Goal: Task Accomplishment & Management: Manage account settings

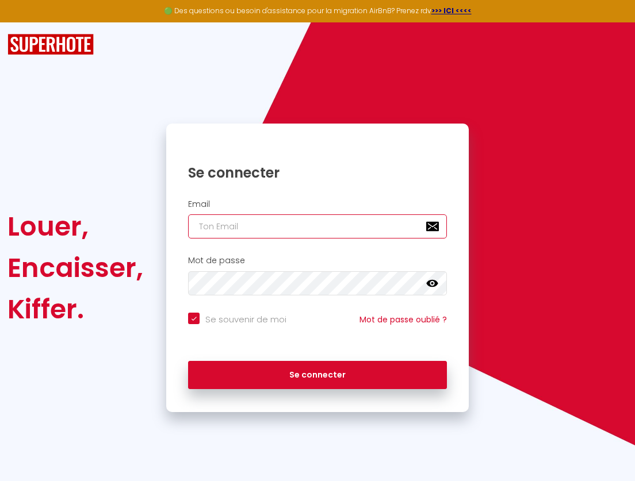
type input "fabrice.maillot@tera.re"
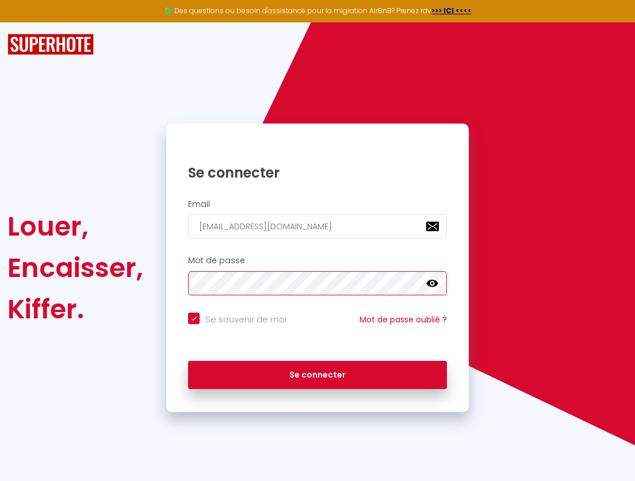
click at [317, 373] on button "Se connecter" at bounding box center [317, 375] width 259 height 29
checkbox input "true"
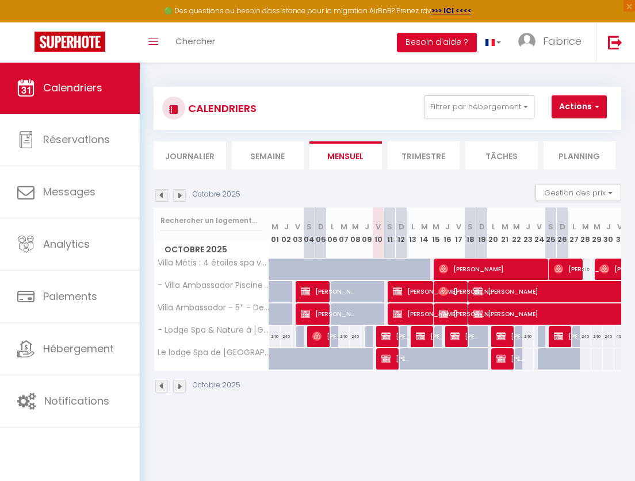
checkbox input "false"
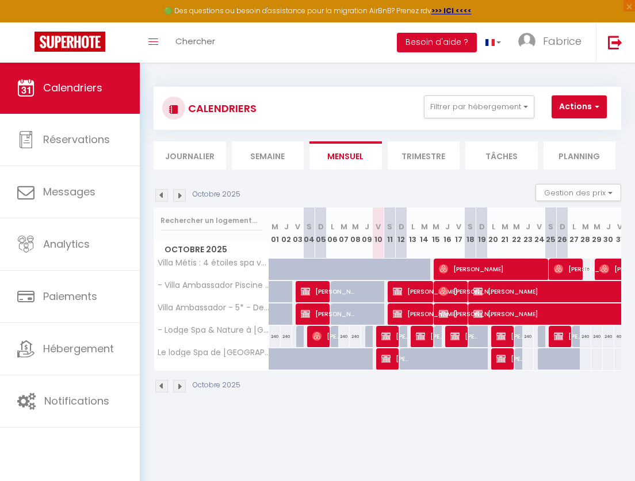
checkbox input "false"
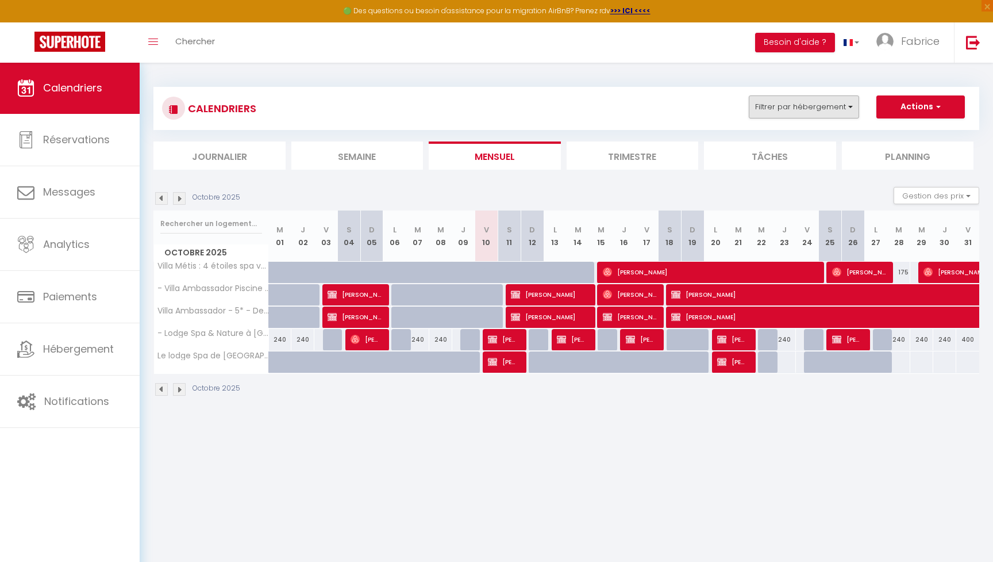
click at [634, 102] on button "Filtrer par hébergement" at bounding box center [804, 106] width 110 height 23
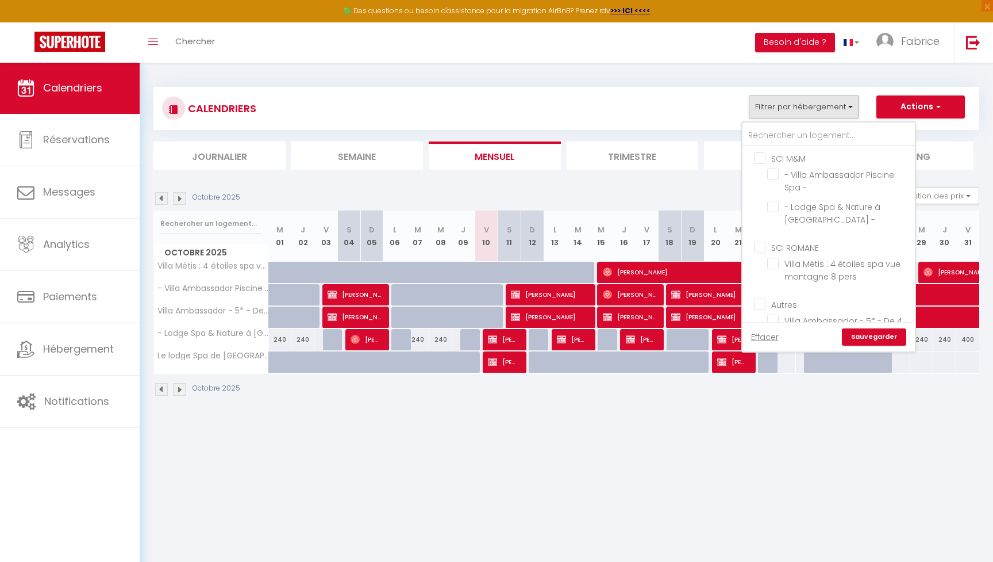
click at [634, 157] on input "SCI M&M" at bounding box center [840, 157] width 172 height 11
checkbox input "true"
checkbox input "false"
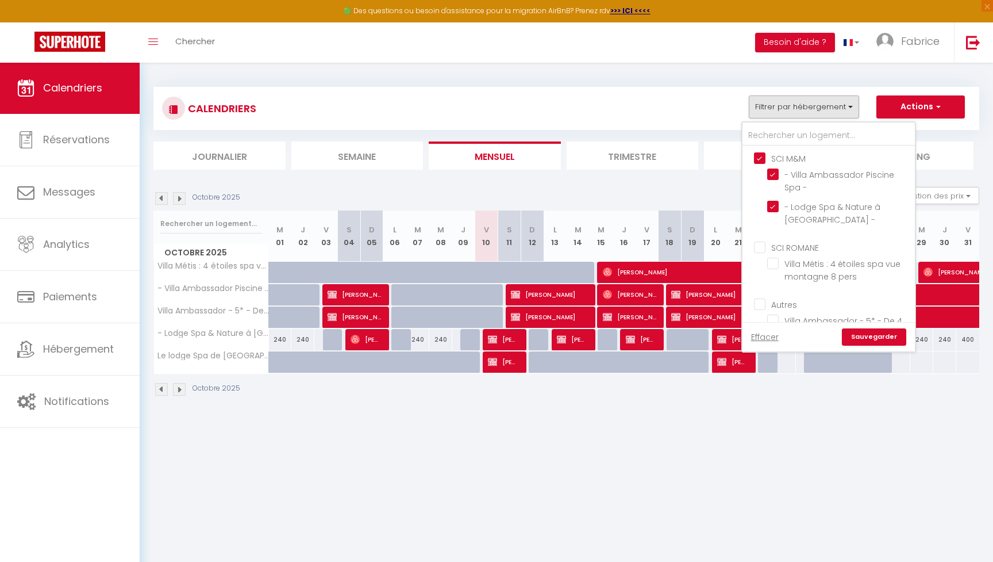
checkbox input "false"
click at [634, 256] on input "Autres" at bounding box center [840, 256] width 172 height 11
checkbox input "true"
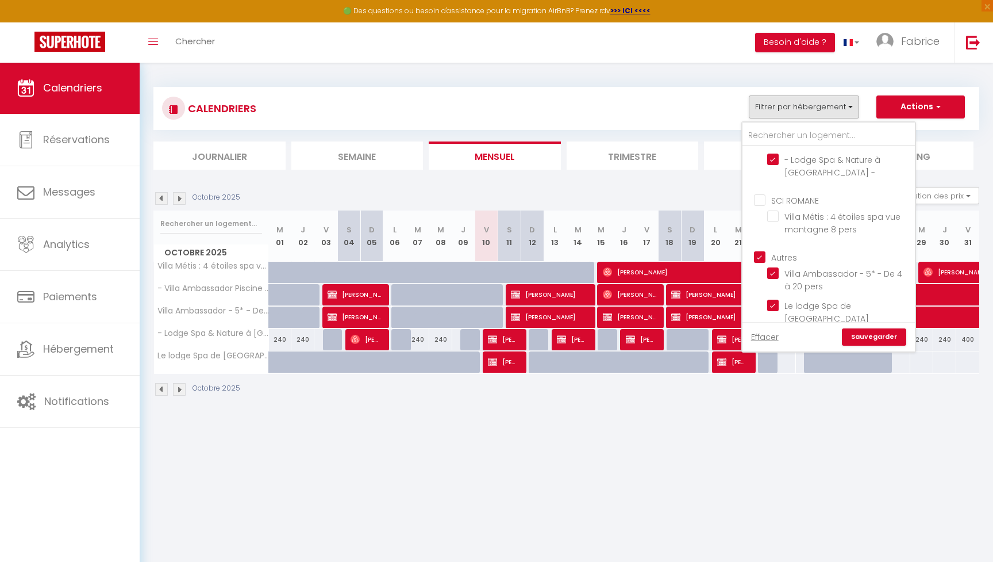
checkbox input "false"
checkbox input "true"
click at [634, 335] on link "Sauvegarder" at bounding box center [874, 336] width 64 height 17
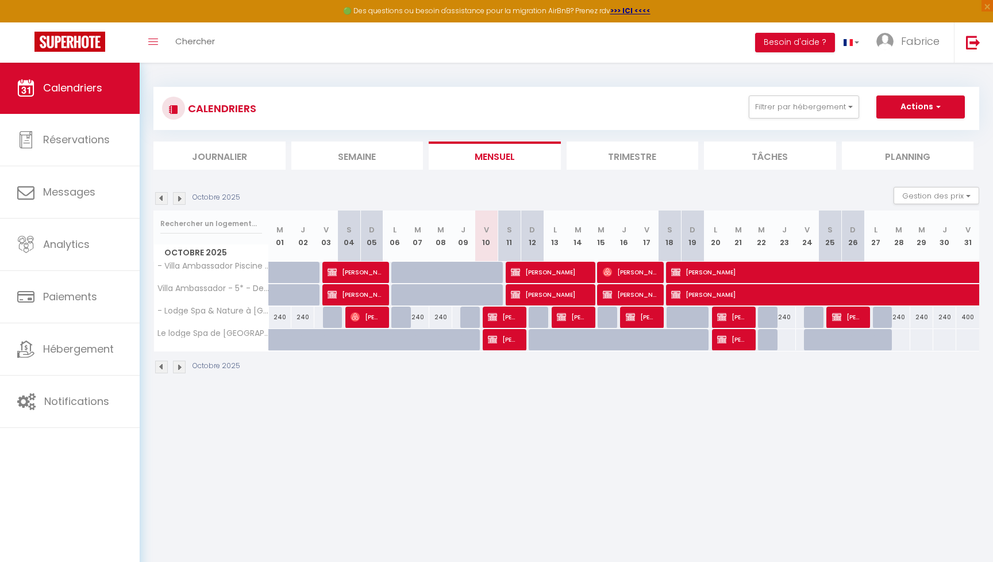
click at [503, 314] on span "Géraldine Payet" at bounding box center [503, 317] width 30 height 22
select select "OK"
select select "KO"
select select "0"
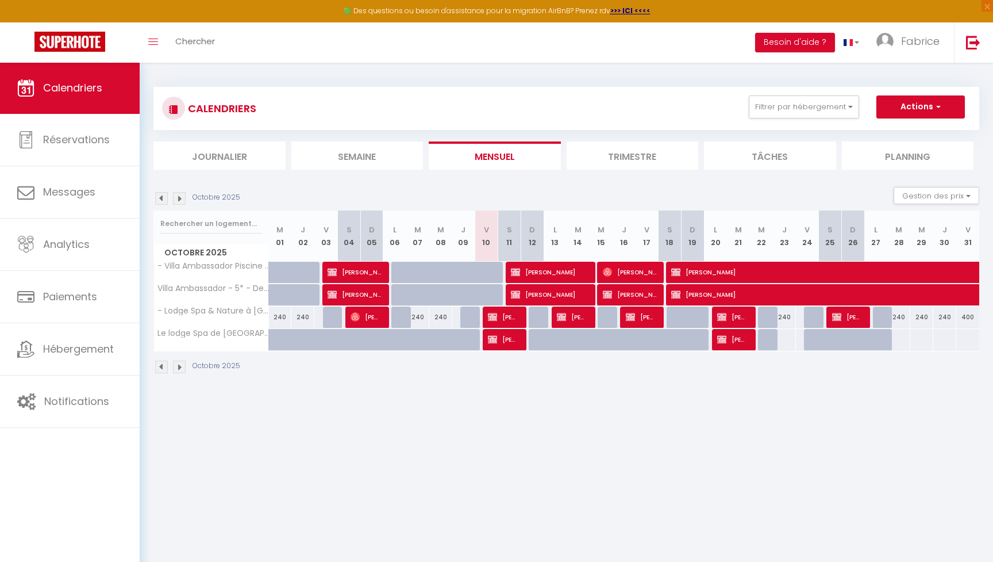
select select "1"
select select
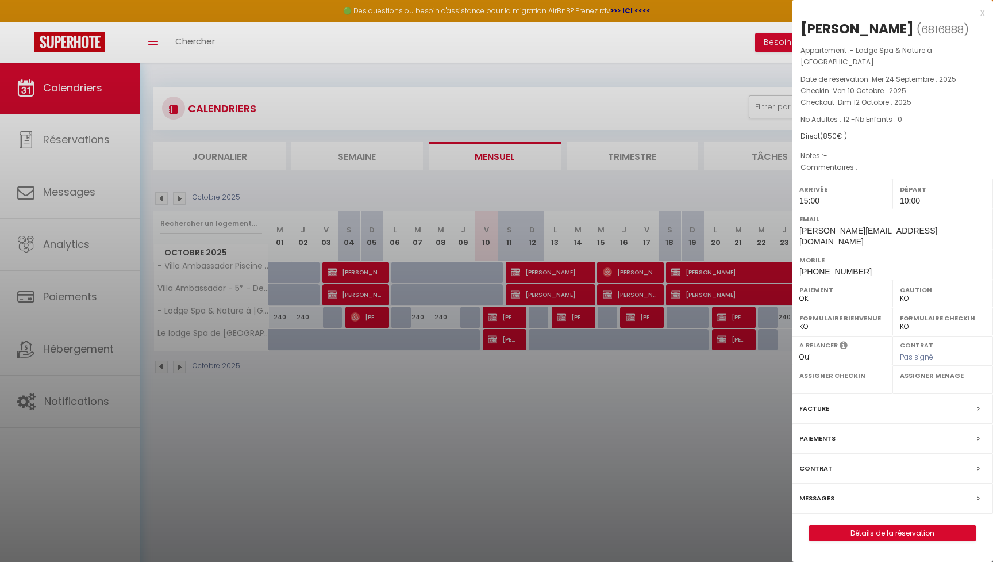
click at [634, 481] on link "Détails de la réservation" at bounding box center [893, 532] width 166 height 15
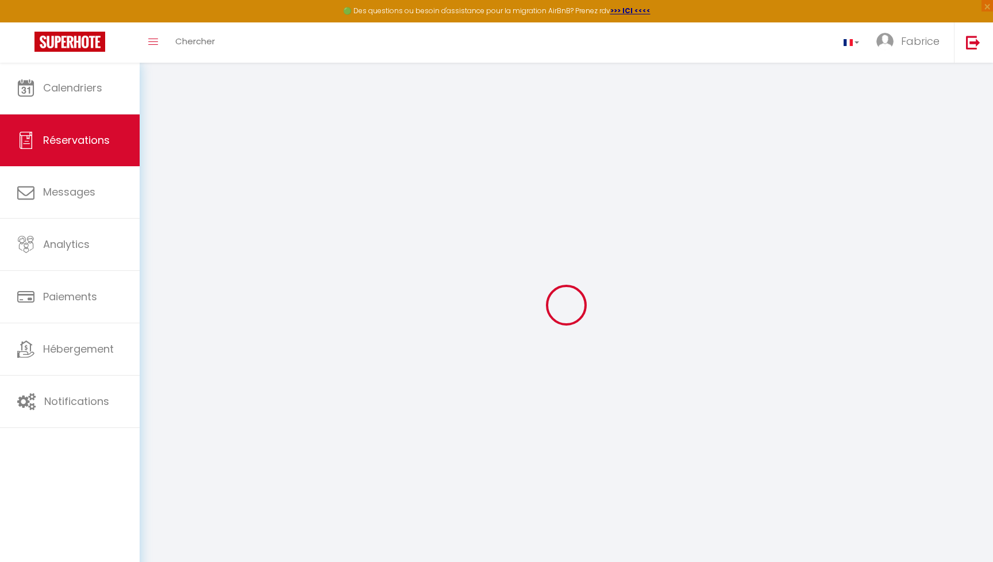
type input "[PERSON_NAME]"
type input "Payet"
type input "[PERSON_NAME][EMAIL_ADDRESS][DOMAIN_NAME]"
type input "[PHONE_NUMBER]"
type input "97418"
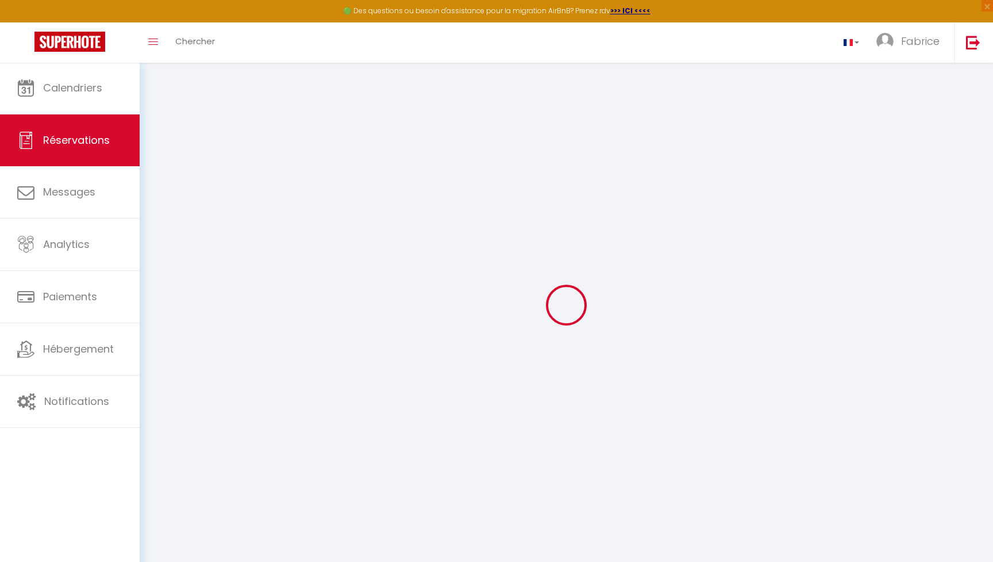
type input "60b chemin Ferrier Lebon"
type input "Plaine des Cafres"
select select "RE"
select select "70753"
select select "1"
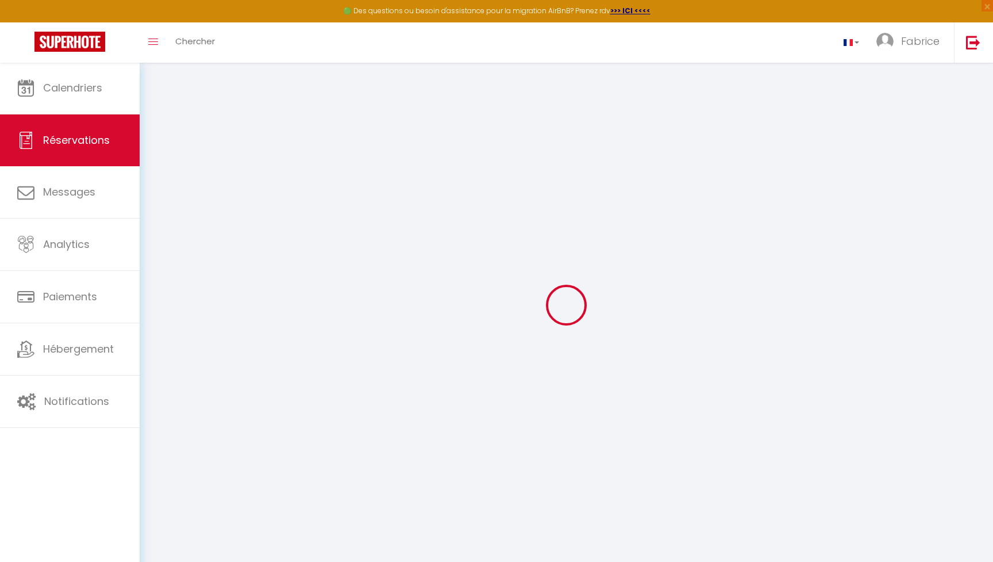
type input "Ven 10 Octobre 2025"
select select
type input "Dim 12 Octobre 2025"
select select
type input "12"
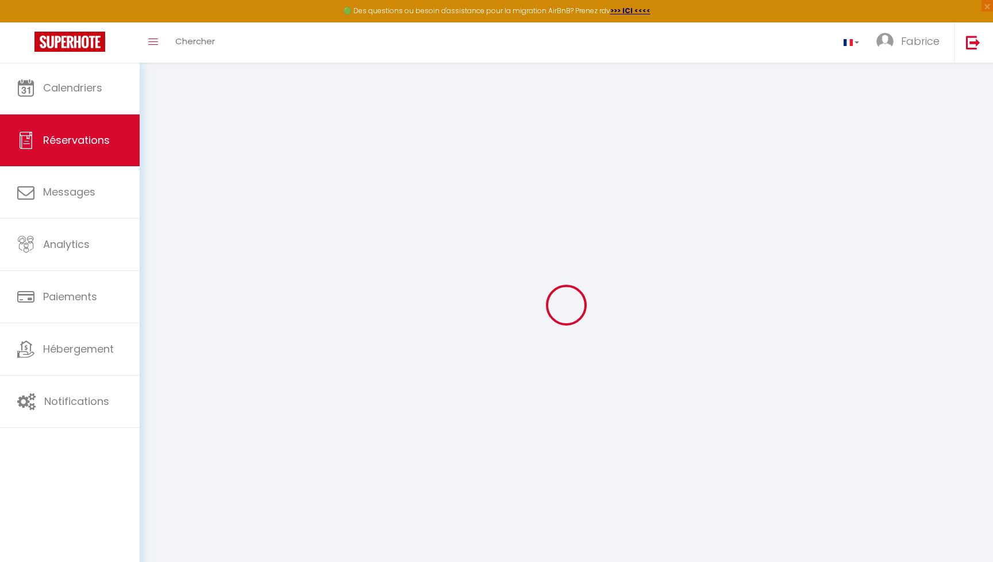
select select "12"
select select
type input "824"
checkbox input "false"
type input "0"
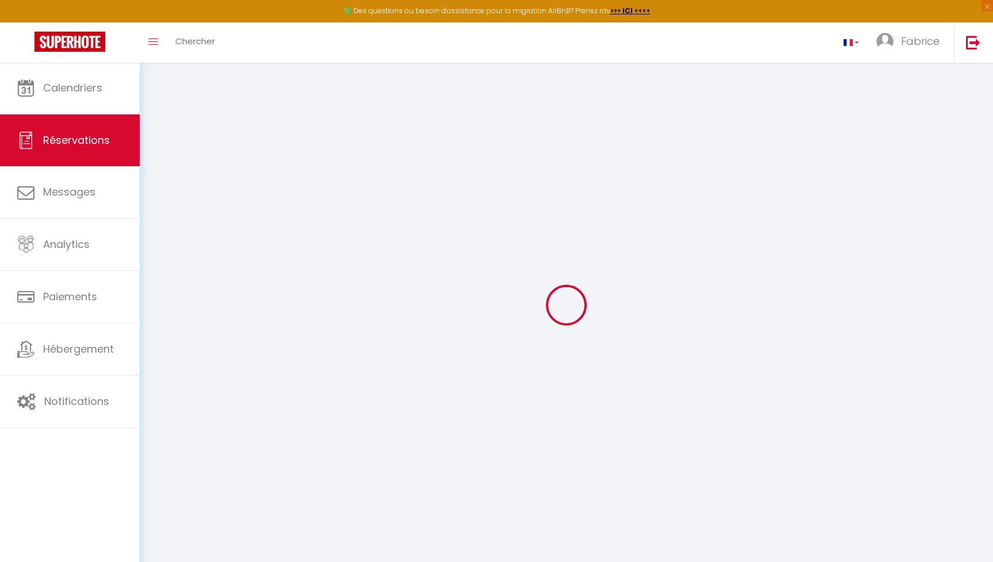
type input "0"
select select
select select "14"
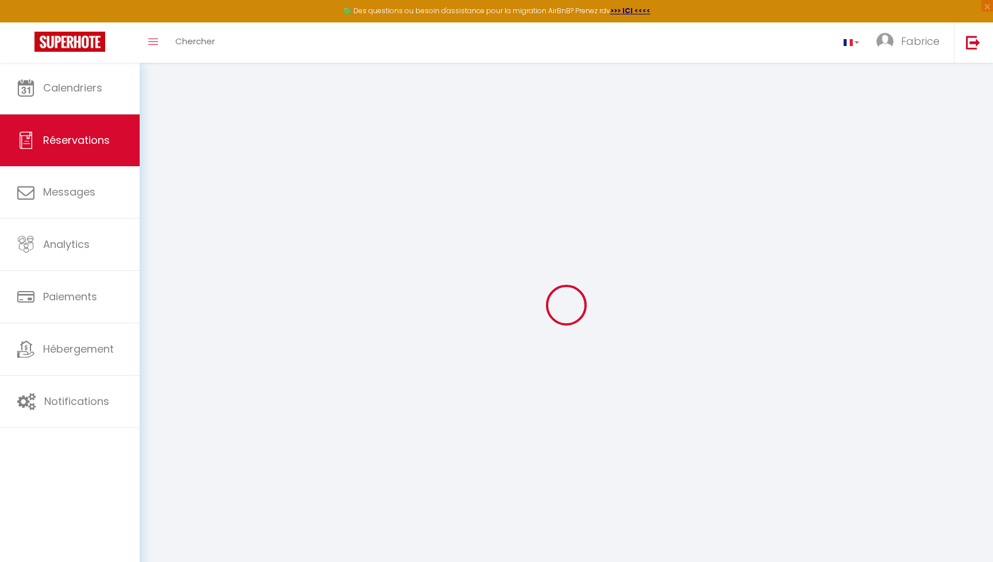
checkbox input "false"
select select
checkbox input "false"
select select
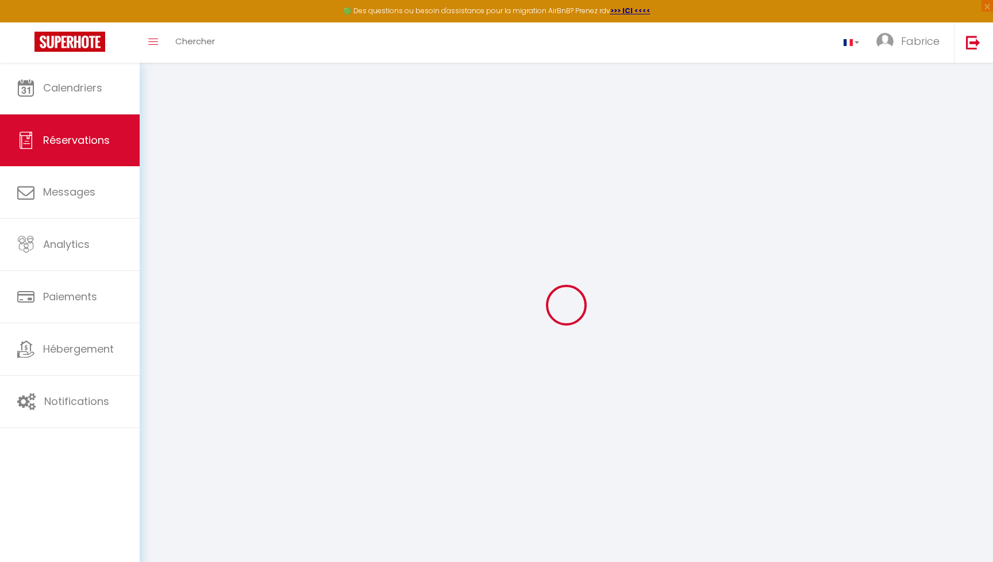
select select
checkbox input "false"
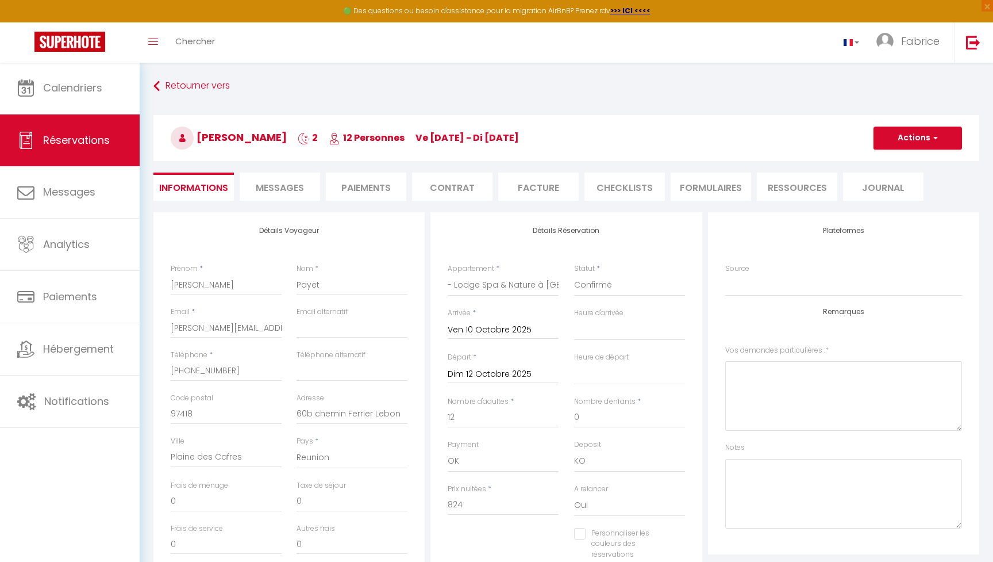
select select
checkbox input "false"
type input "26"
select select
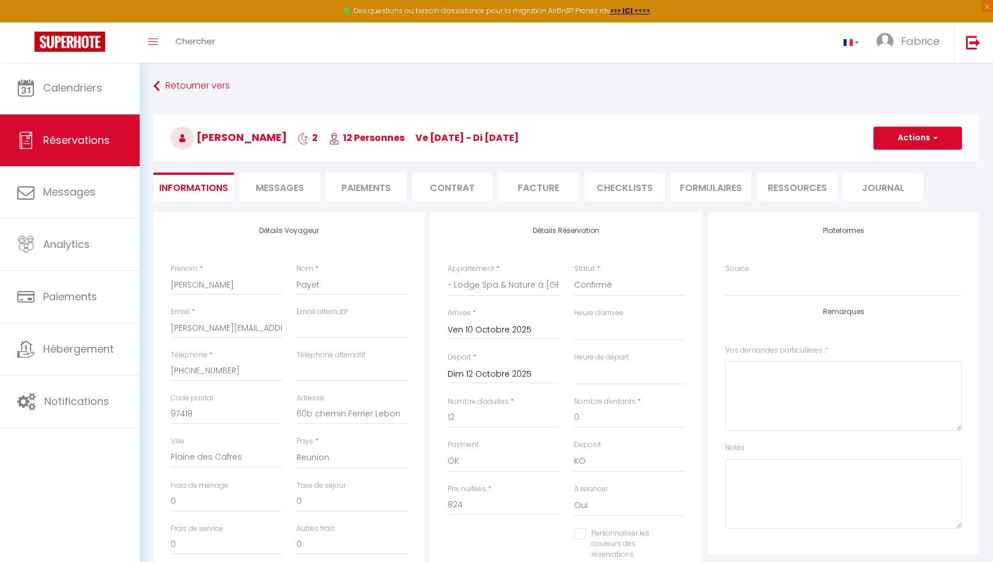
select select
checkbox input "false"
select select "15:00"
select select "10:00"
click at [301, 193] on span "Messages" at bounding box center [280, 187] width 48 height 13
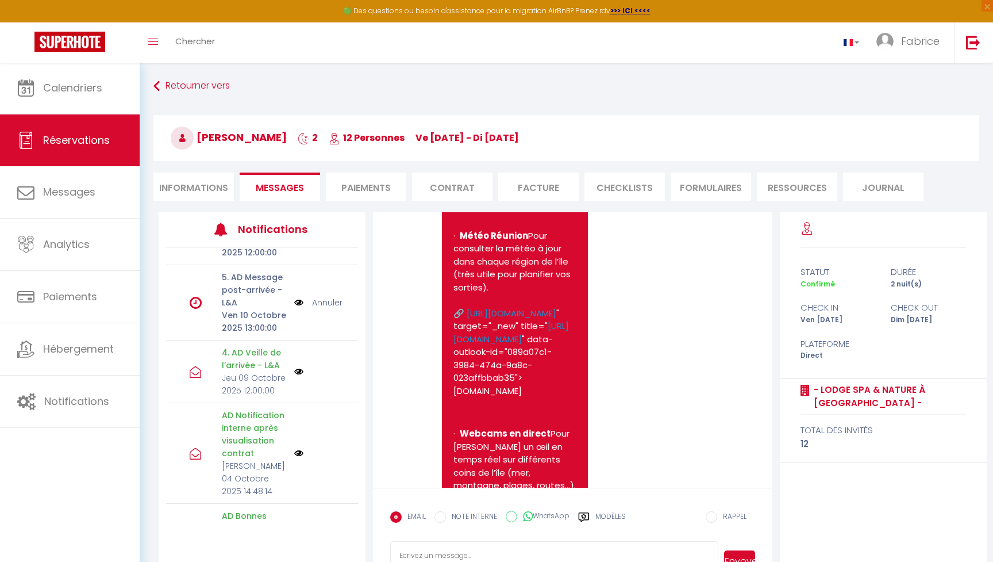
scroll to position [163, 0]
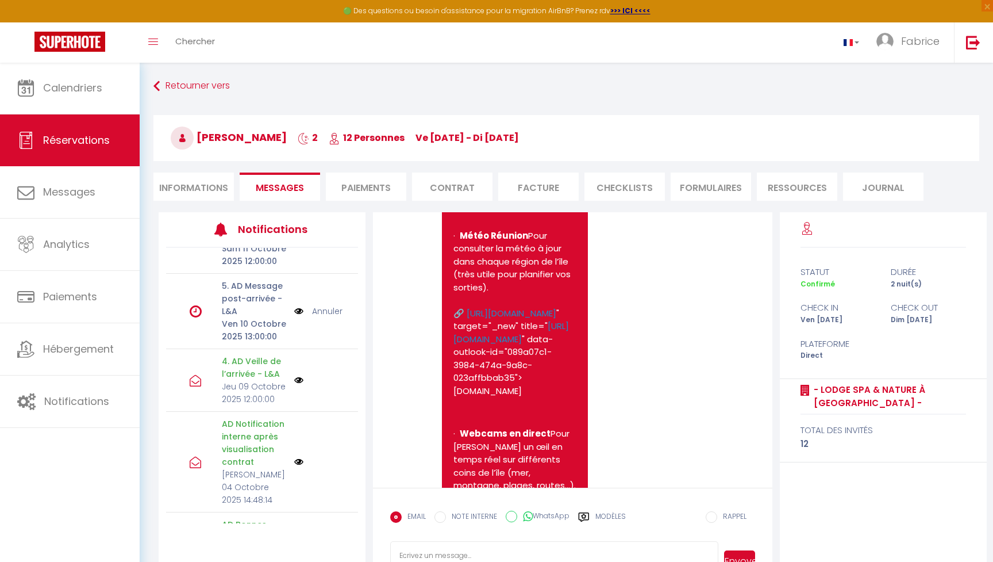
click at [264, 366] on p "4. AD Veille de l’arrivée - L&A" at bounding box center [254, 367] width 65 height 25
click at [300, 375] on img at bounding box center [298, 379] width 9 height 9
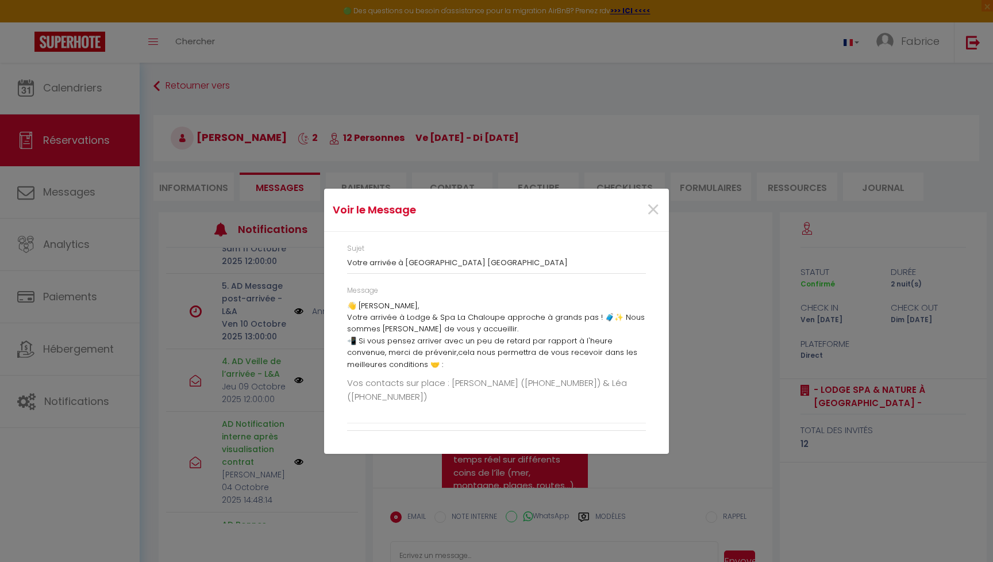
scroll to position [0, 0]
click at [634, 213] on span "×" at bounding box center [653, 210] width 14 height 34
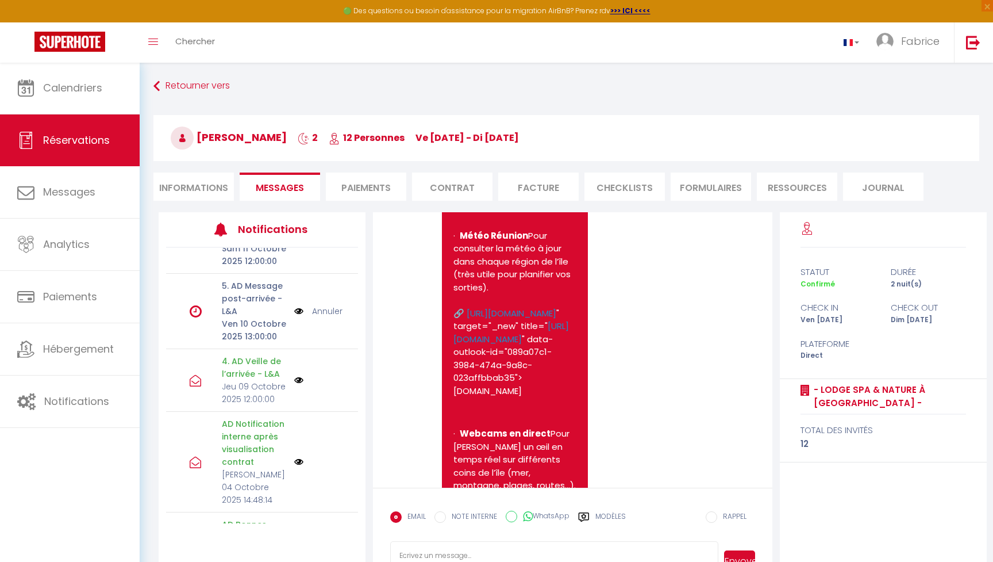
click at [300, 457] on img at bounding box center [298, 461] width 9 height 9
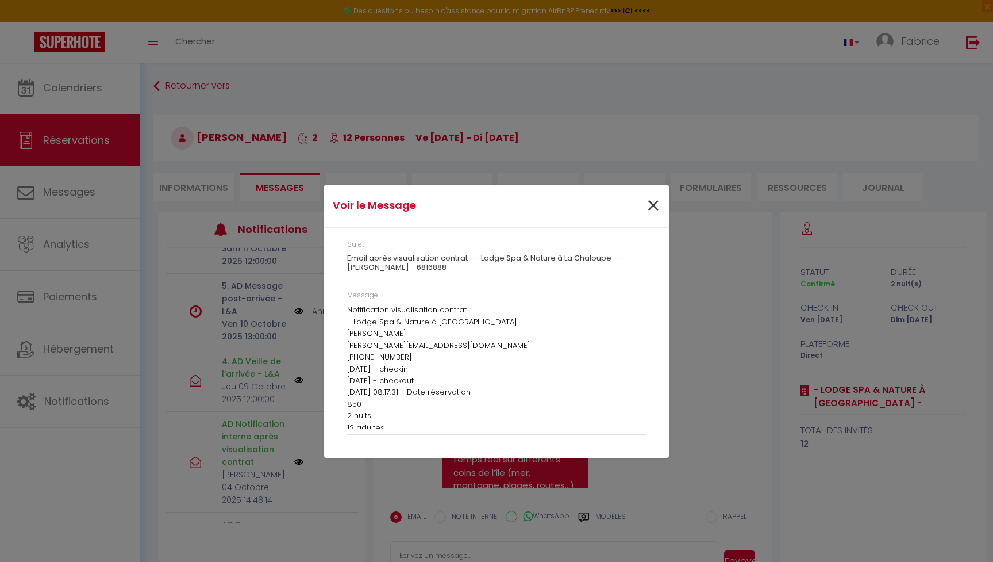
click at [634, 208] on span "×" at bounding box center [653, 206] width 14 height 34
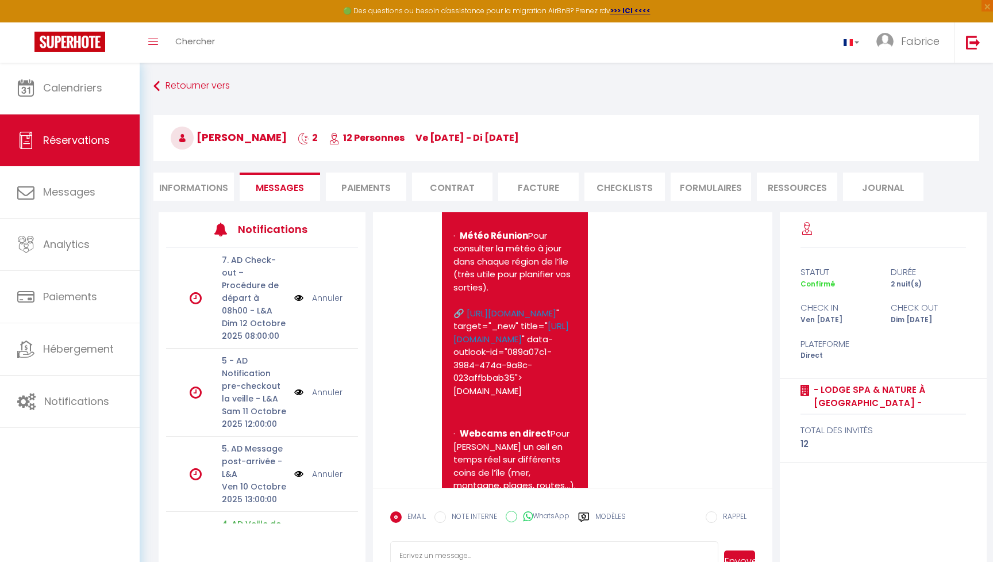
click at [300, 291] on img at bounding box center [298, 297] width 9 height 13
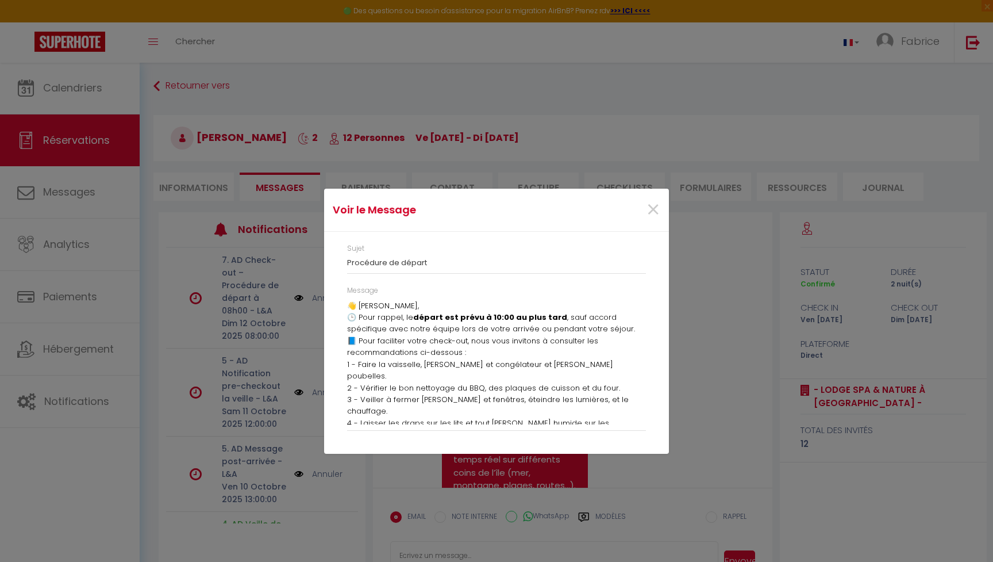
click at [300, 290] on div "Voir le Message × Sujet Procédure de départ Message 👋 Bonjour Géraldine, 🕒 Pour…" at bounding box center [496, 281] width 993 height 562
click at [634, 212] on span "×" at bounding box center [653, 210] width 14 height 34
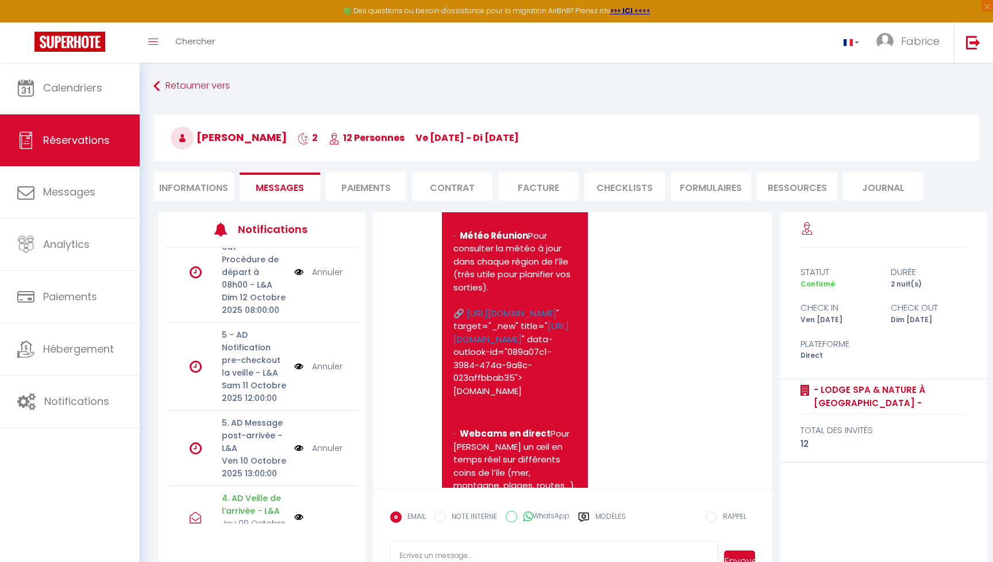
scroll to position [44, 0]
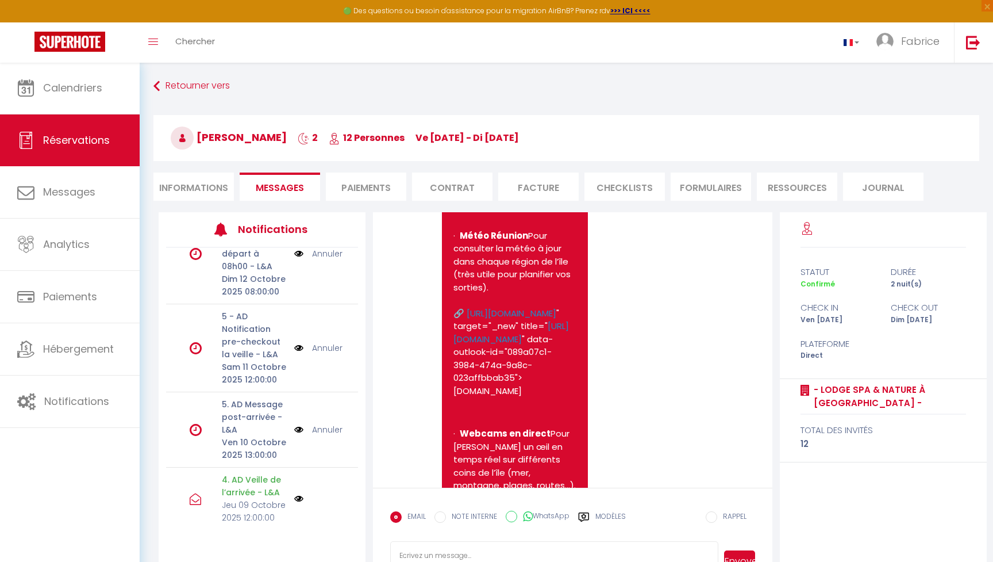
click at [300, 341] on img at bounding box center [298, 347] width 9 height 13
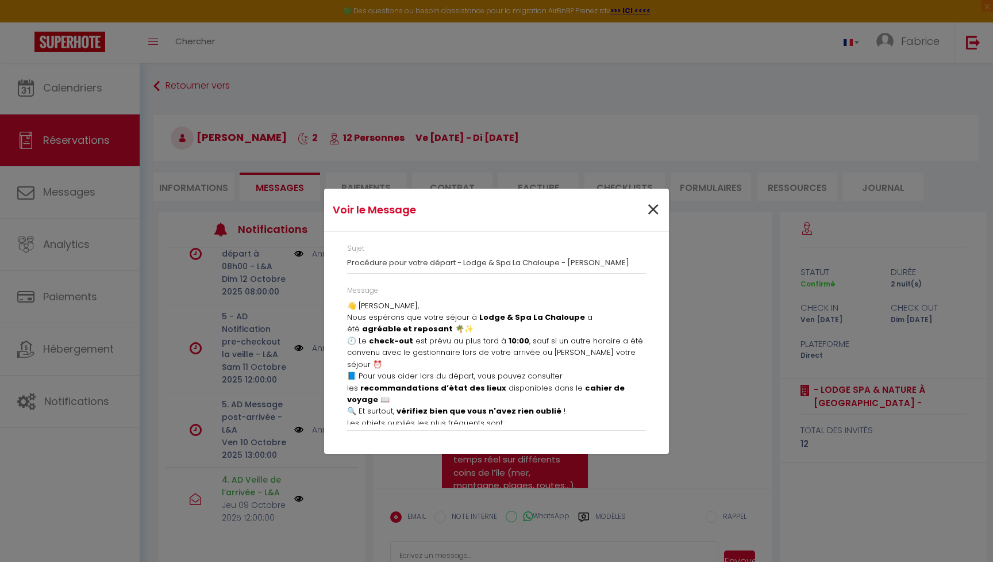
click at [634, 206] on span "×" at bounding box center [653, 210] width 14 height 34
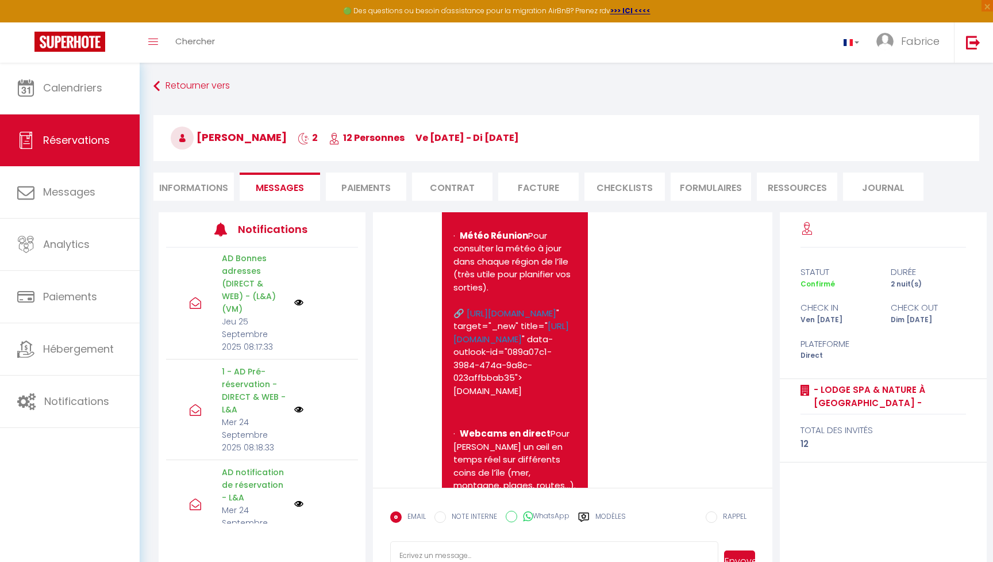
scroll to position [428, 0]
click at [296, 481] on img at bounding box center [298, 504] width 9 height 9
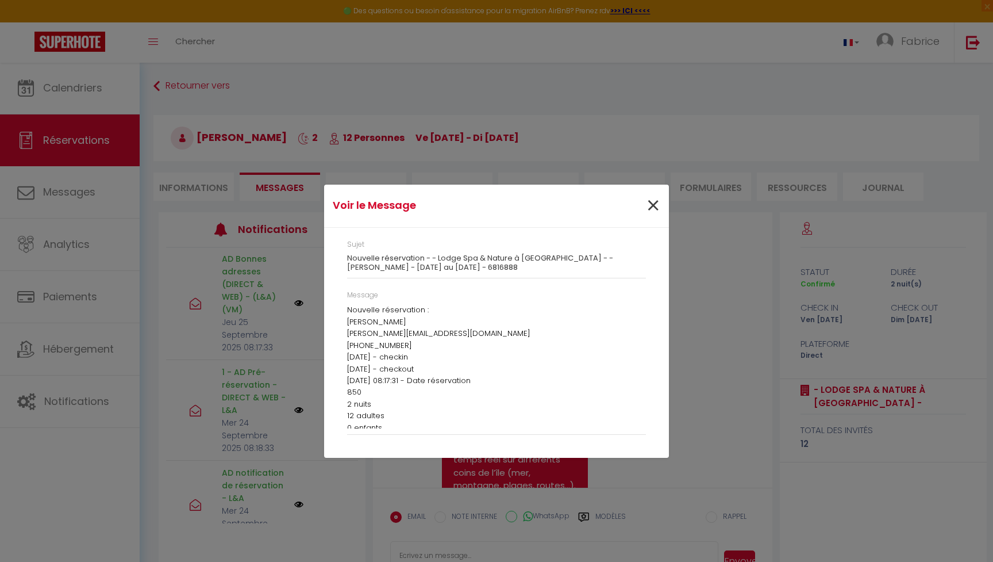
click at [634, 204] on span "×" at bounding box center [653, 206] width 14 height 34
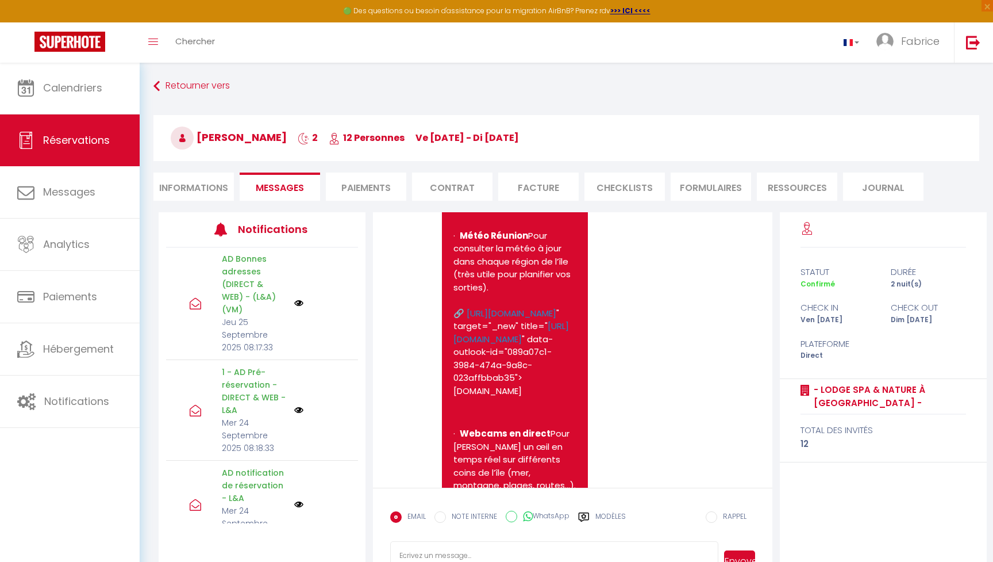
click at [298, 405] on img at bounding box center [298, 409] width 9 height 9
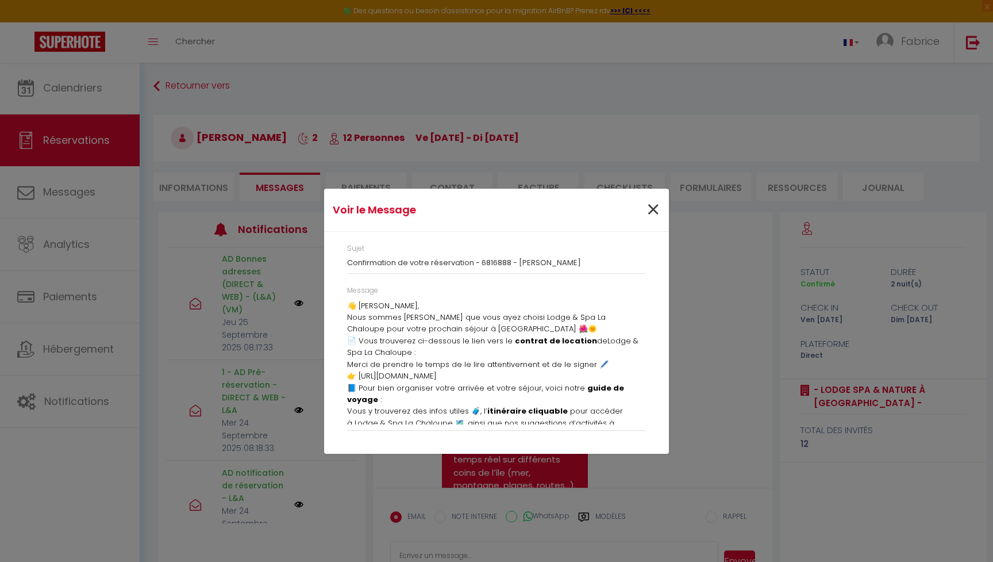
click at [634, 209] on span "×" at bounding box center [653, 210] width 14 height 34
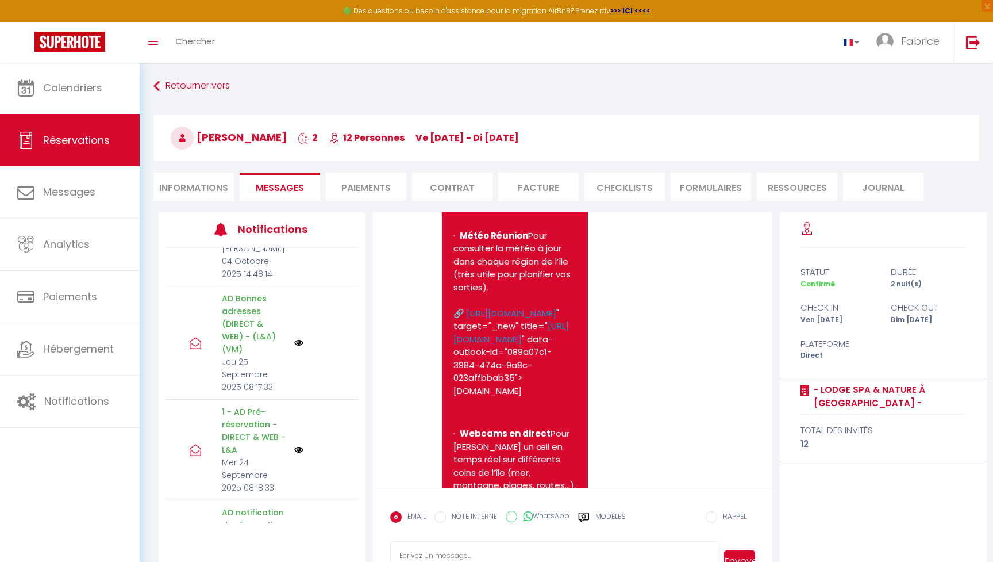
scroll to position [370, 0]
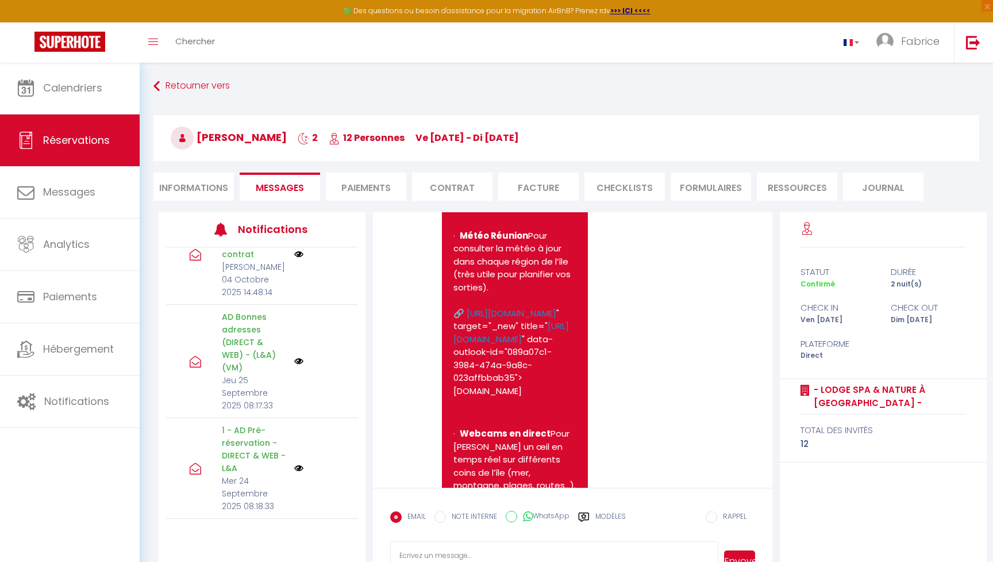
click at [301, 356] on img at bounding box center [298, 360] width 9 height 9
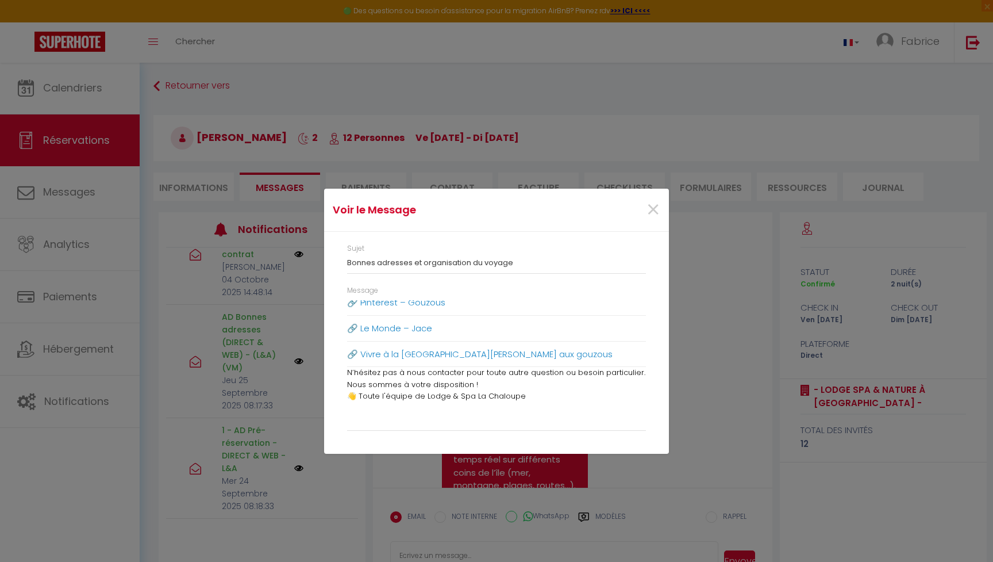
scroll to position [843, 0]
click at [634, 211] on span "×" at bounding box center [653, 210] width 14 height 34
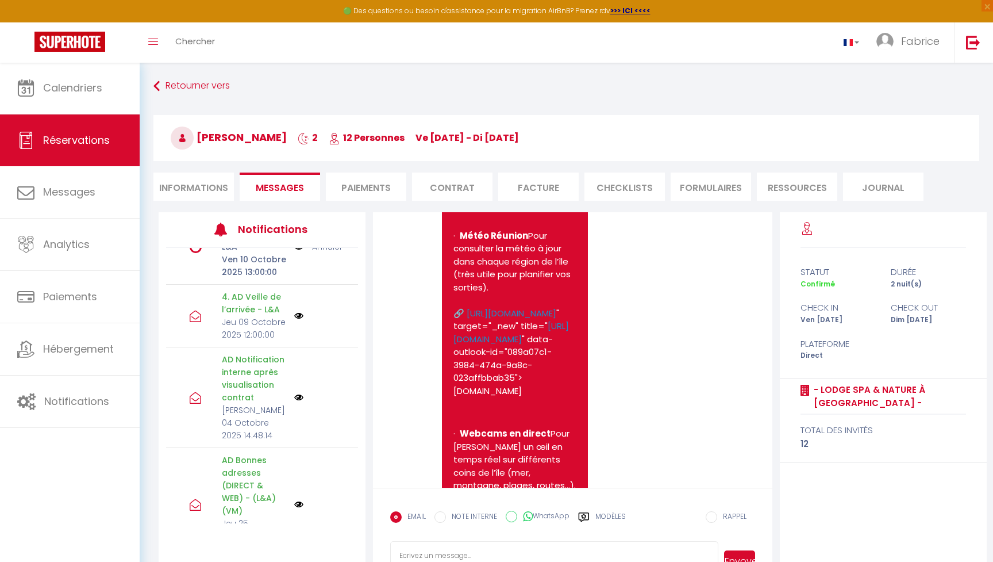
scroll to position [226, 0]
click at [302, 394] on img at bounding box center [298, 398] width 9 height 9
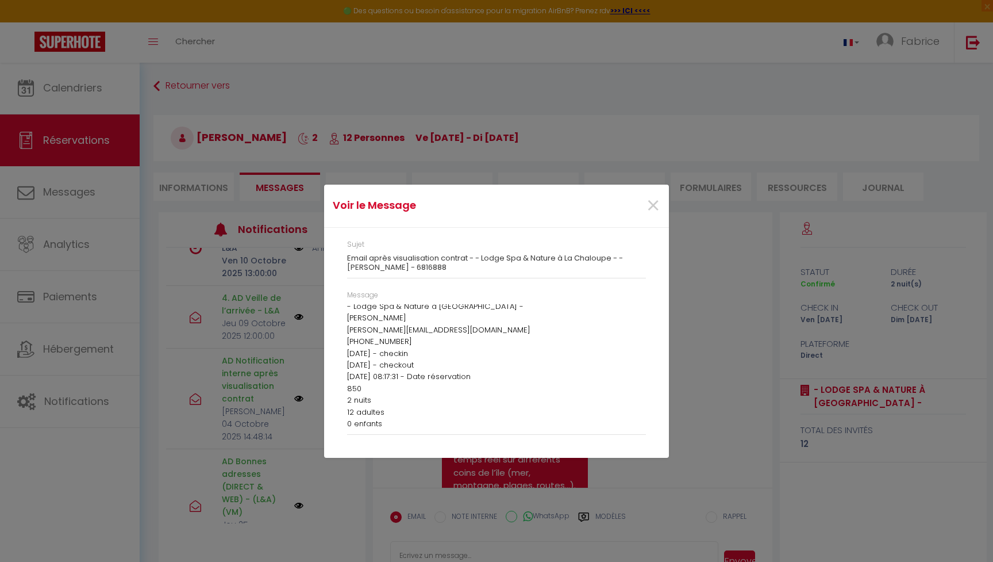
scroll to position [14, 0]
click at [634, 204] on span "×" at bounding box center [653, 206] width 14 height 34
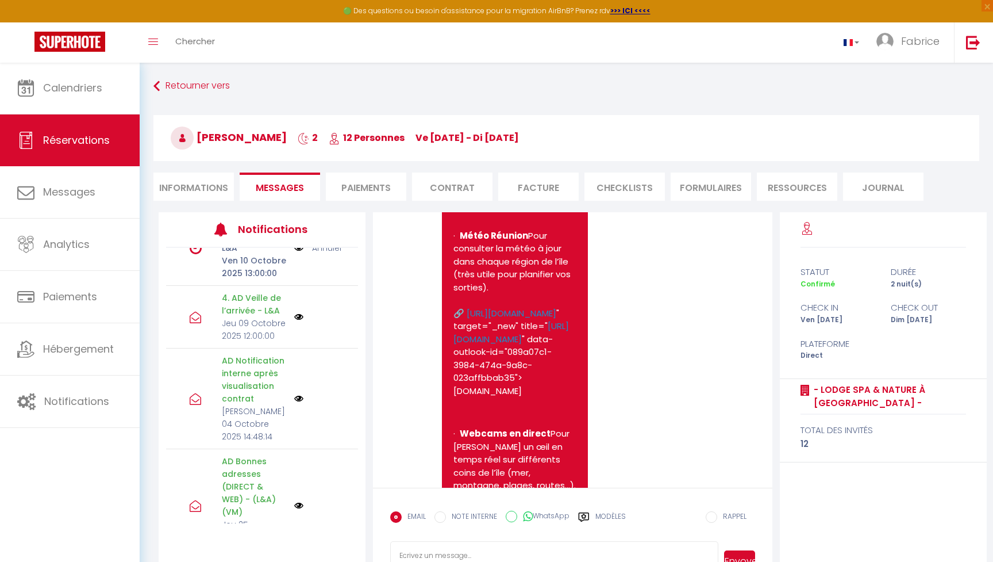
click at [450, 185] on li "Contrat" at bounding box center [452, 186] width 80 height 28
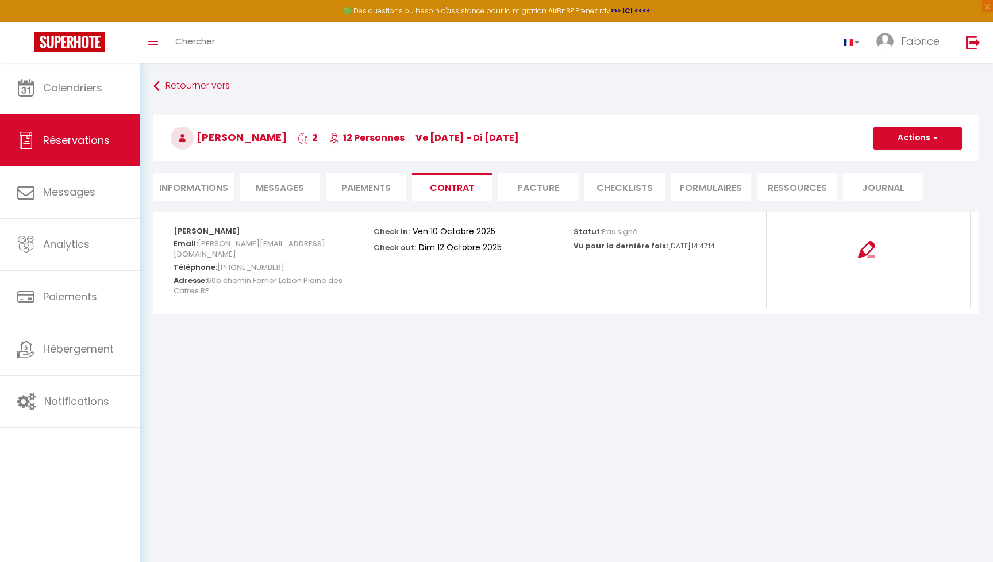
click at [376, 188] on li "Paiements" at bounding box center [366, 186] width 80 height 28
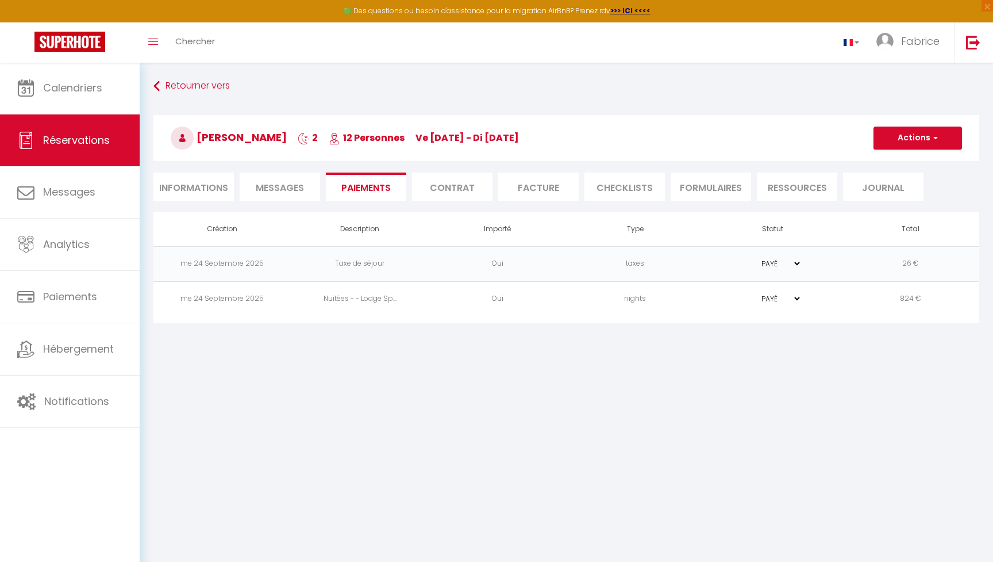
click at [463, 193] on li "Contrat" at bounding box center [452, 186] width 80 height 28
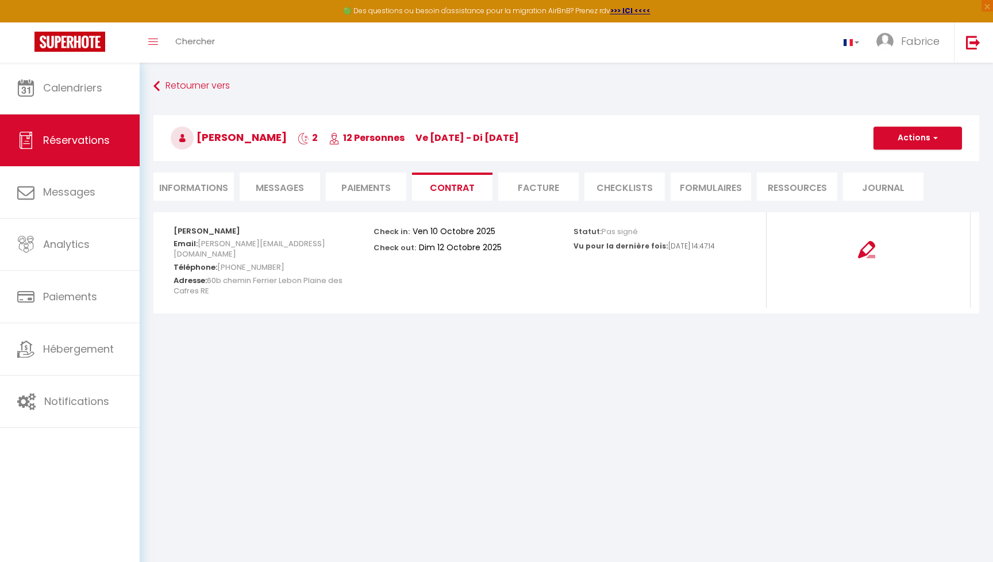
click at [634, 250] on img at bounding box center [866, 249] width 17 height 17
click at [541, 186] on li "Facture" at bounding box center [538, 186] width 80 height 28
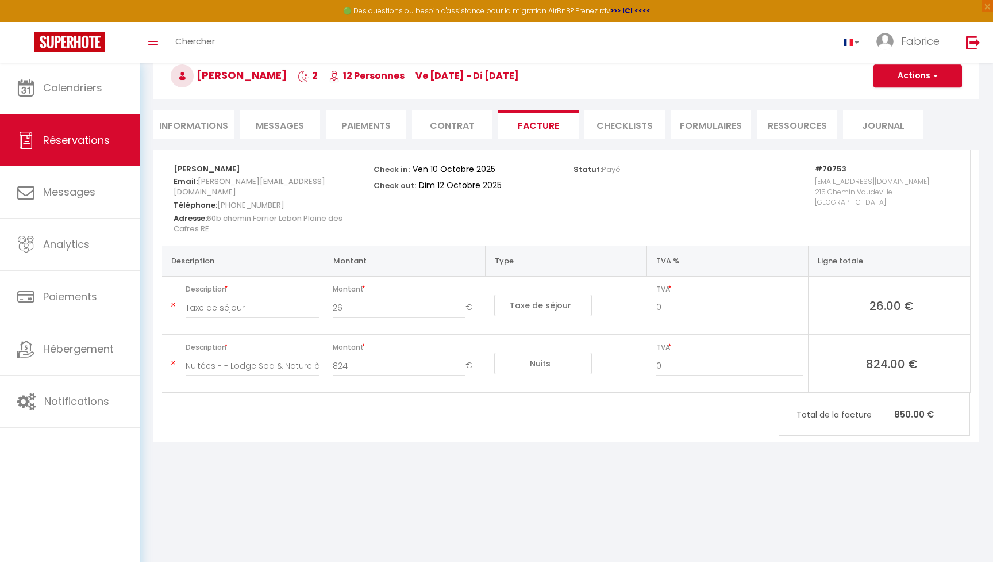
scroll to position [62, 0]
click at [630, 130] on li "CHECKLISTS" at bounding box center [625, 124] width 80 height 28
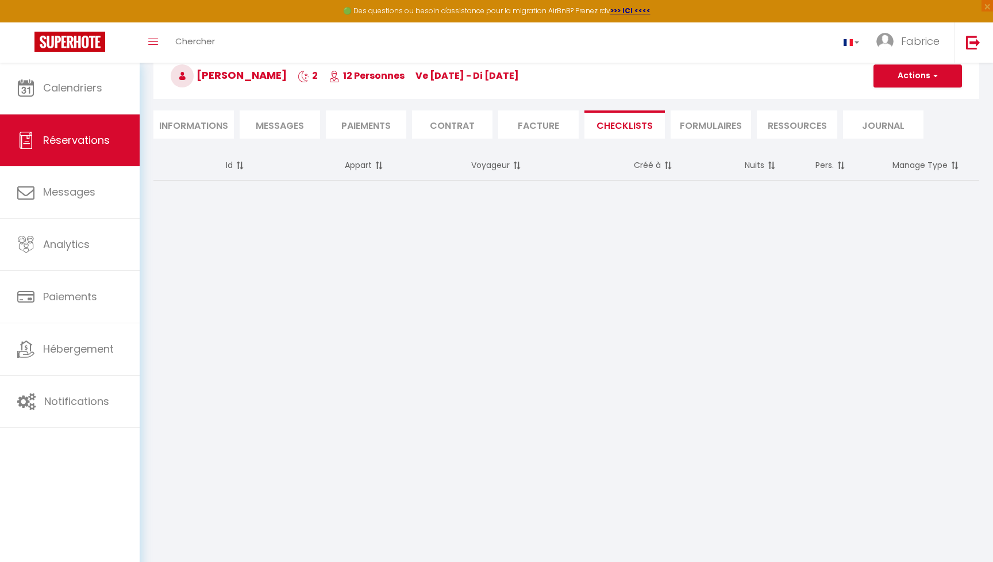
click at [634, 123] on li "FORMULAIRES" at bounding box center [711, 124] width 80 height 28
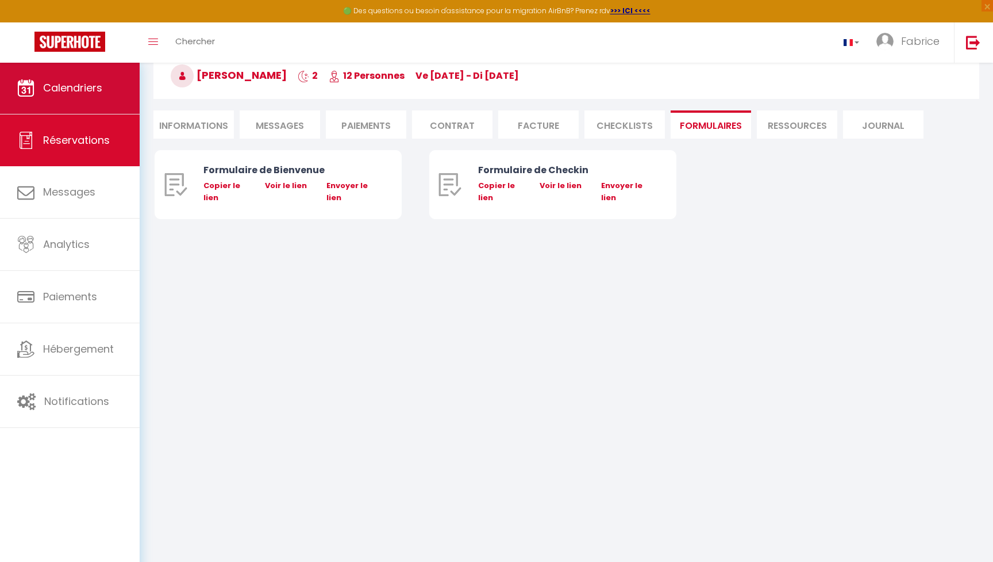
click at [81, 87] on span "Calendriers" at bounding box center [72, 87] width 59 height 14
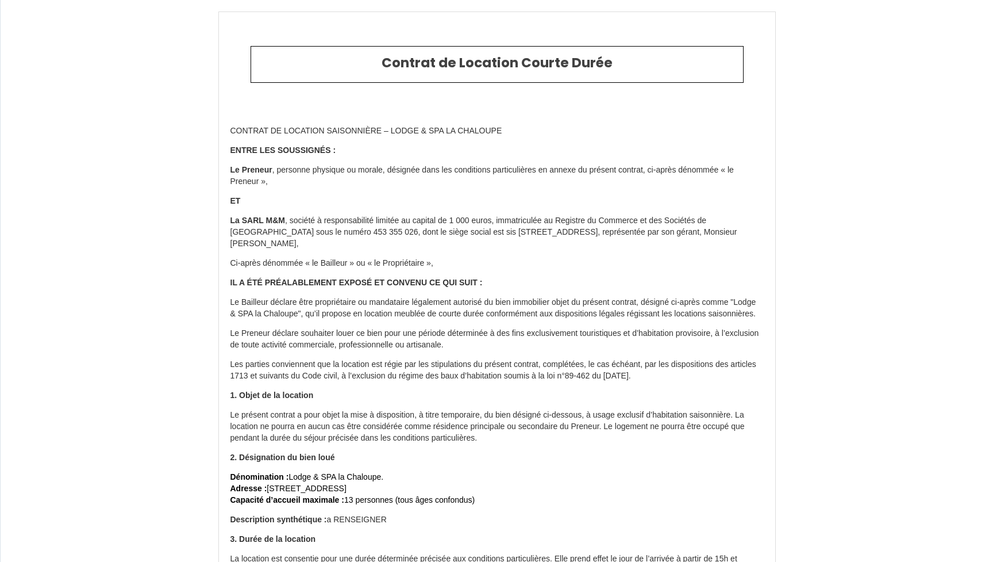
select select "RE"
